Goal: Transaction & Acquisition: Subscribe to service/newsletter

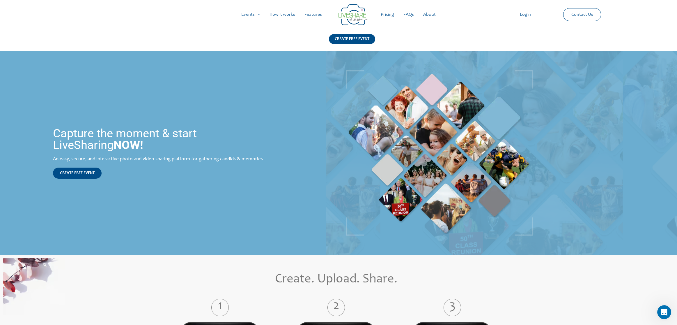
click at [386, 15] on link "Pricing" at bounding box center [387, 14] width 23 height 19
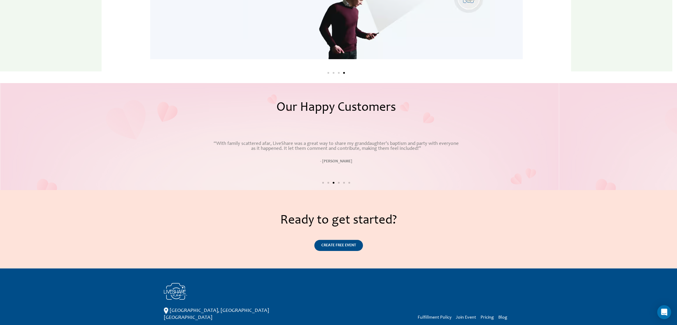
scroll to position [964, 0]
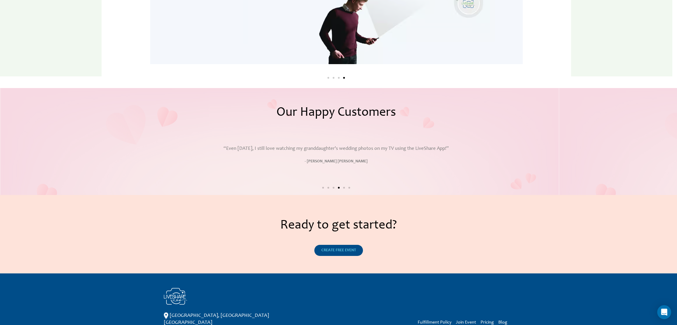
click at [334, 251] on span "CREATE FREE EVENT" at bounding box center [338, 250] width 35 height 4
